Goal: Task Accomplishment & Management: Use online tool/utility

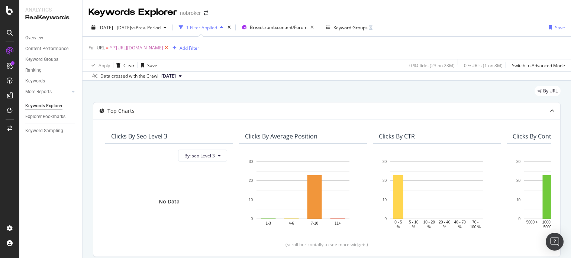
click at [170, 49] on icon at bounding box center [166, 47] width 6 height 7
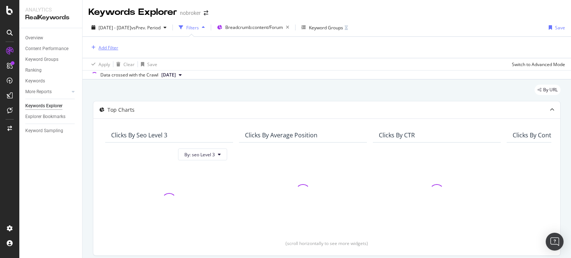
click at [106, 47] on div "Add Filter" at bounding box center [109, 48] width 20 height 6
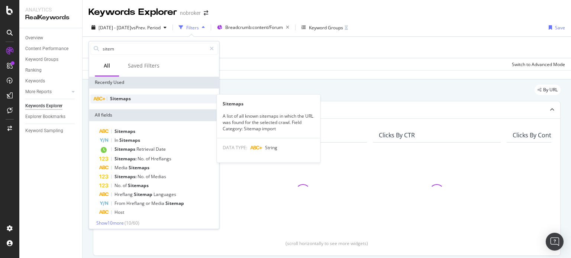
type input "sitem"
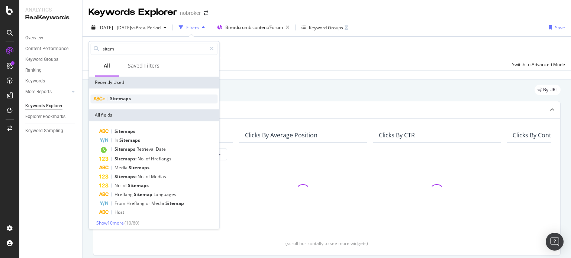
click at [125, 101] on span "Sitemaps" at bounding box center [120, 99] width 21 height 6
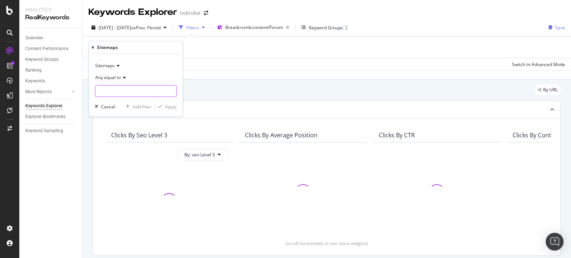
click at [115, 86] on input "text" at bounding box center [135, 92] width 81 height 12
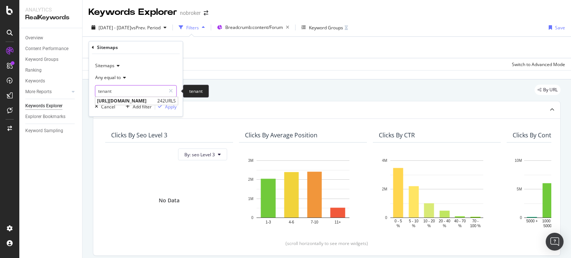
click at [140, 91] on input "tenant" at bounding box center [130, 92] width 70 height 12
type input "t"
click at [123, 91] on input "owner" at bounding box center [130, 92] width 70 height 12
type input "o"
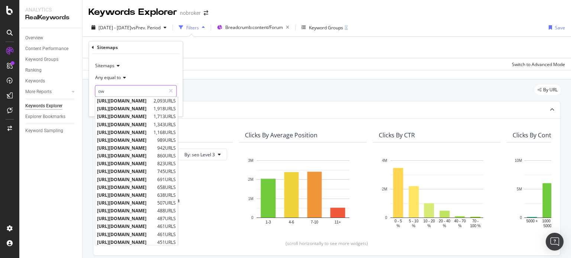
type input "o"
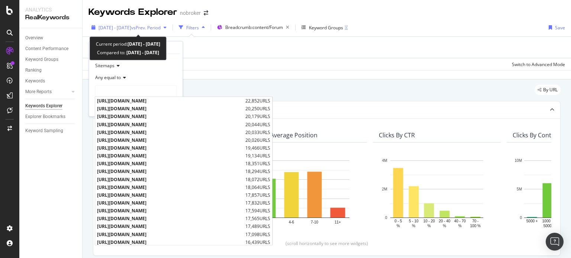
click at [122, 28] on span "[DATE] - [DATE]" at bounding box center [115, 28] width 33 height 6
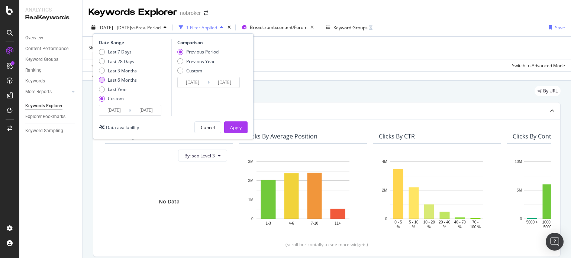
click at [130, 77] on div "Last 6 Months" at bounding box center [122, 80] width 29 height 6
type input "[DATE]"
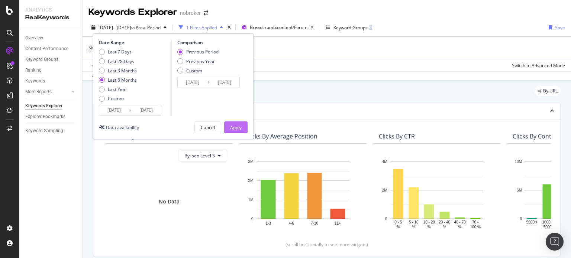
click at [237, 126] on div "Apply" at bounding box center [236, 128] width 12 height 6
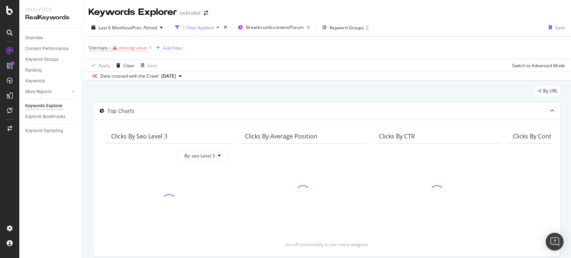
click at [123, 50] on div "missing value" at bounding box center [133, 48] width 28 height 6
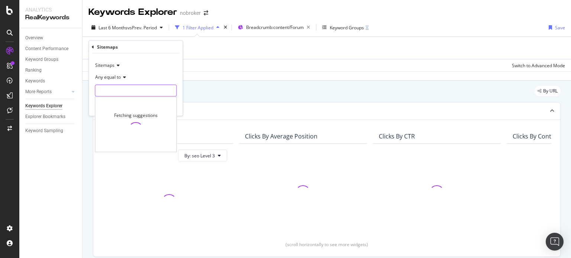
click at [116, 89] on input "text" at bounding box center [135, 91] width 81 height 12
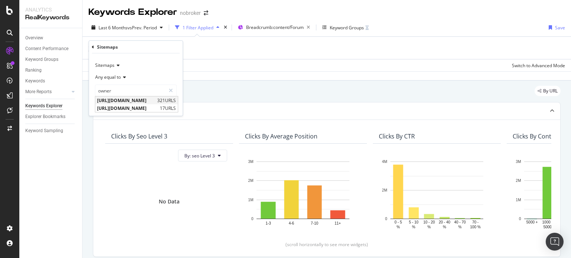
click at [155, 102] on span "[URL][DOMAIN_NAME]" at bounding box center [126, 100] width 58 height 6
type input "[URL][DOMAIN_NAME]"
click at [164, 104] on div "button" at bounding box center [160, 106] width 10 height 4
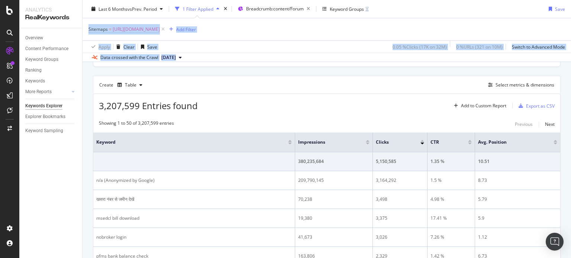
drag, startPoint x: 571, startPoint y: 28, endPoint x: 570, endPoint y: 62, distance: 34.2
click at [570, 62] on div "Keywords Explorer nobroker Last 6 Months vs Prev. Period 1 Filter Applied Bread…" at bounding box center [327, 129] width 489 height 258
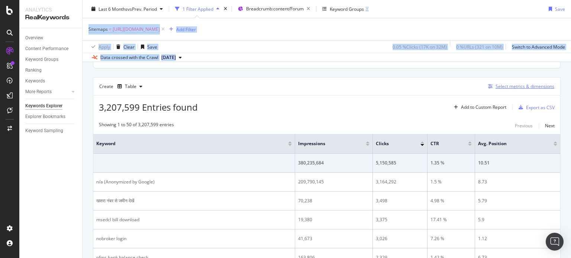
click at [500, 87] on div "Select metrics & dimensions" at bounding box center [525, 86] width 59 height 6
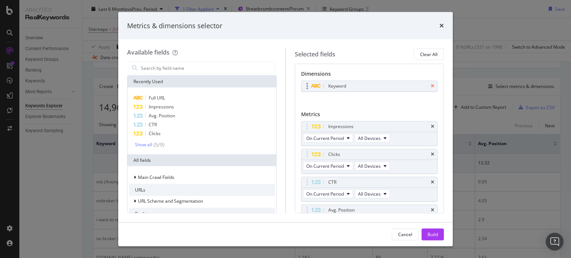
click at [431, 85] on icon "times" at bounding box center [432, 86] width 3 height 4
click at [231, 72] on input "modal" at bounding box center [207, 67] width 135 height 11
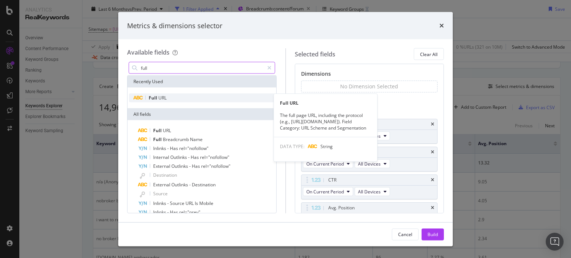
type input "full"
click at [177, 98] on div "Full URL" at bounding box center [202, 98] width 146 height 9
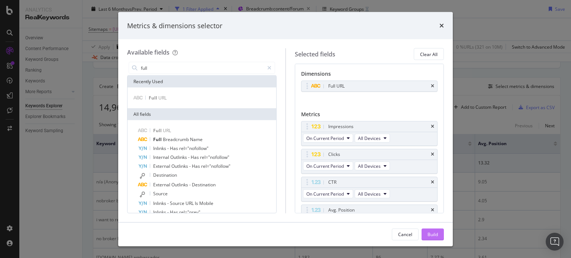
click at [431, 236] on div "Build" at bounding box center [433, 234] width 10 height 6
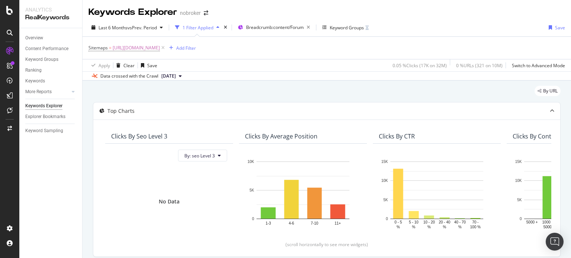
scroll to position [163, 0]
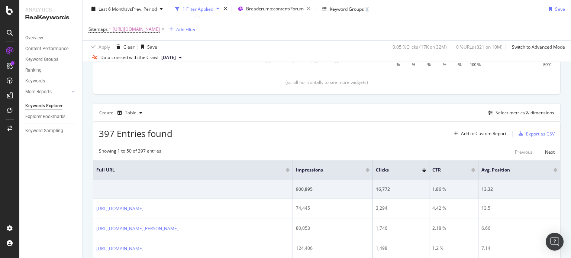
click at [410, 111] on div "Create Table Select metrics & dimensions" at bounding box center [327, 113] width 468 height 18
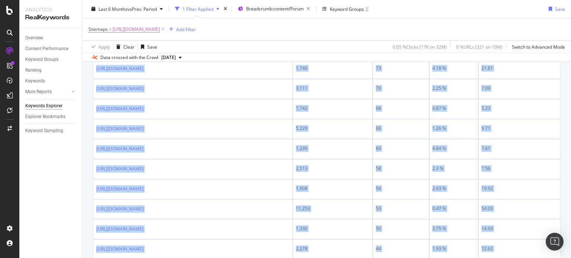
scroll to position [1174, 0]
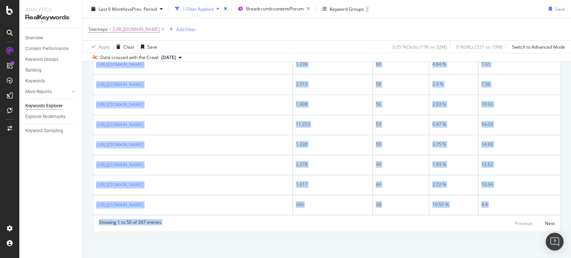
drag, startPoint x: 94, startPoint y: 132, endPoint x: 348, endPoint y: 276, distance: 291.6
click at [348, 258] on html "Analytics RealKeywords Overview Content Performance Keyword Groups Ranking Keyw…" at bounding box center [285, 129] width 571 height 258
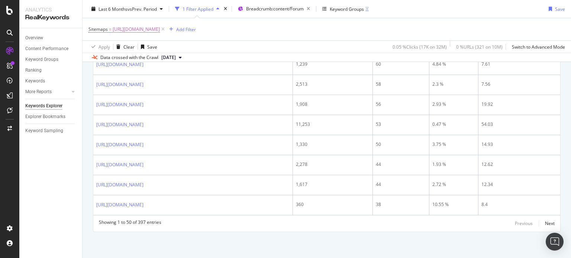
click at [571, 225] on div "Keywords Explorer nobroker Last 6 Months vs Prev. Period 1 Filter Applied Bread…" at bounding box center [327, 129] width 489 height 258
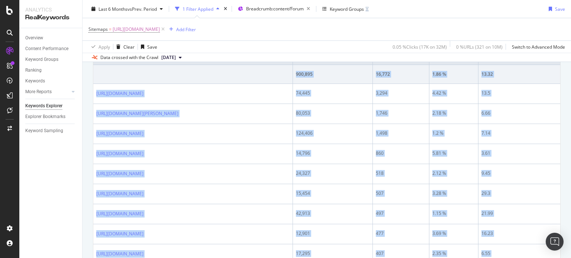
scroll to position [210, 0]
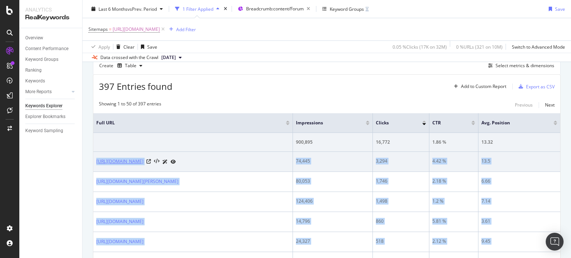
drag, startPoint x: 267, startPoint y: 214, endPoint x: 96, endPoint y: 159, distance: 179.3
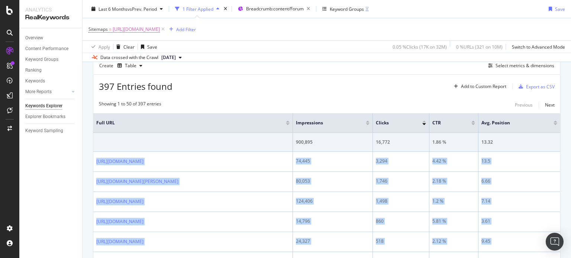
copy tbody "[URL][DOMAIN_NAME] 74,445 3,294 4.42 % 13.5 [URL][DOMAIN_NAME][PERSON_NAME] 80,…"
